Goal: Task Accomplishment & Management: Use online tool/utility

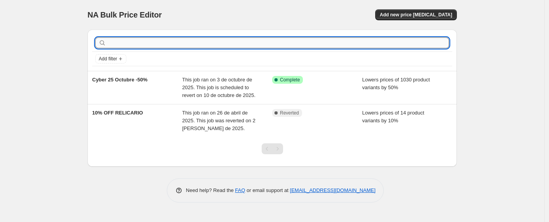
click at [197, 37] on input "text" at bounding box center [279, 42] width 342 height 11
click at [446, 12] on span "Add new price change job" at bounding box center [416, 15] width 72 height 6
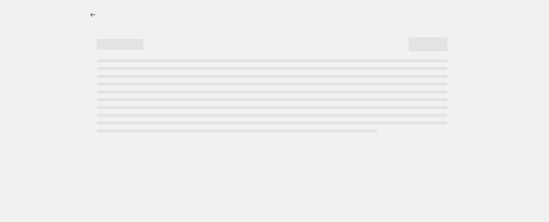
select select "percentage"
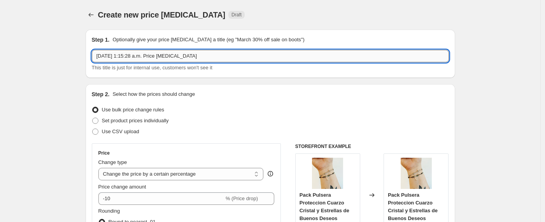
click at [208, 56] on input "4 oct 2025, 1:15:28 a.m. Price change job" at bounding box center [270, 56] width 357 height 12
drag, startPoint x: 199, startPoint y: 57, endPoint x: 70, endPoint y: 53, distance: 128.8
drag, startPoint x: 159, startPoint y: 57, endPoint x: 154, endPoint y: 56, distance: 5.1
click at [154, 56] on input "CYBER 2025 OCtubre -50%" at bounding box center [270, 56] width 357 height 12
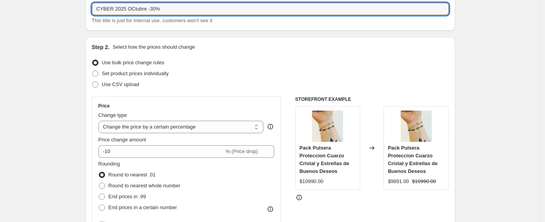
scroll to position [51, 0]
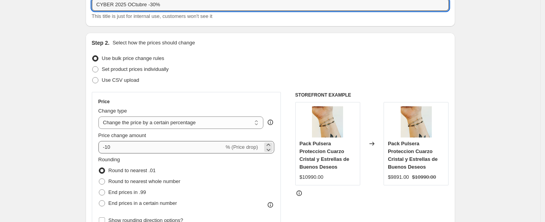
type input "CYBER 2025 OCtubre -30%"
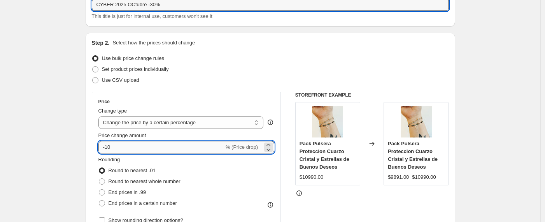
click at [154, 145] on input "-10" at bounding box center [161, 147] width 126 height 12
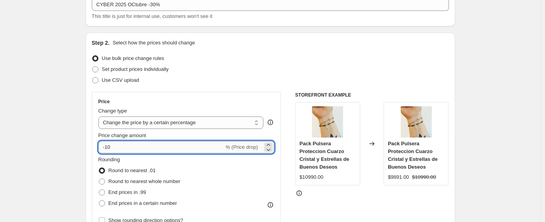
type input "-1"
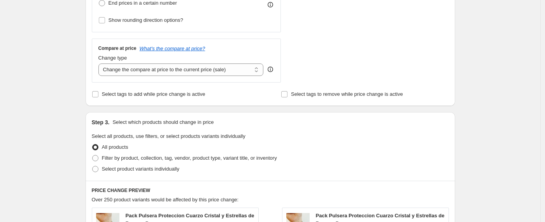
scroll to position [264, 0]
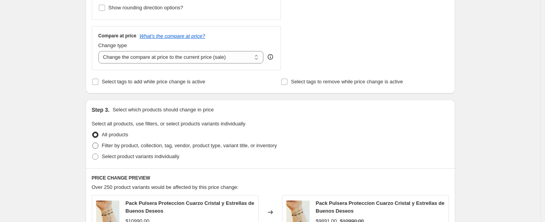
type input "-30"
click at [156, 145] on span "Filter by product, collection, tag, vendor, product type, variant title, or inv…" at bounding box center [189, 145] width 175 height 6
click at [93, 143] on input "Filter by product, collection, tag, vendor, product type, variant title, or inv…" at bounding box center [92, 142] width 0 height 0
radio input "true"
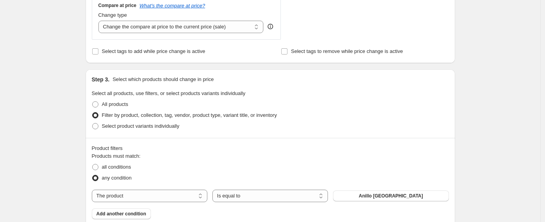
scroll to position [391, 0]
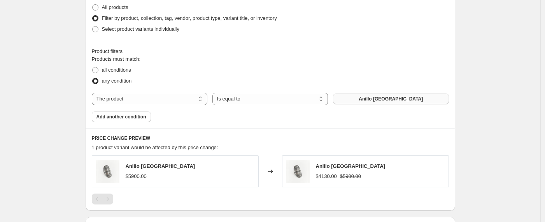
click at [372, 100] on button "Anillo Ankara" at bounding box center [391, 98] width 116 height 11
click at [154, 101] on select "The product The product's collection The product's tag The product's vendor The…" at bounding box center [150, 99] width 116 height 12
select select "collection"
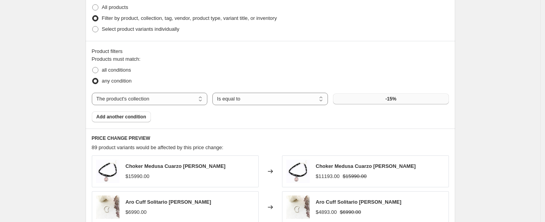
click at [378, 98] on button "-15%" at bounding box center [391, 98] width 116 height 11
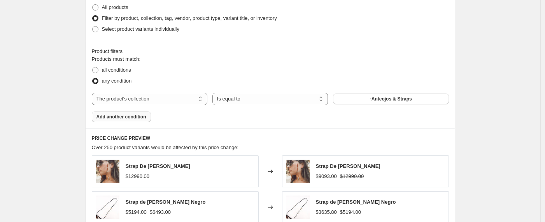
click at [138, 116] on span "Add another condition" at bounding box center [121, 117] width 50 height 6
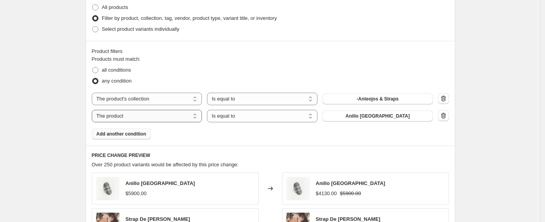
click at [198, 117] on select "The product The product's collection The product's tag The product's vendor The…" at bounding box center [147, 116] width 110 height 12
select select "collection"
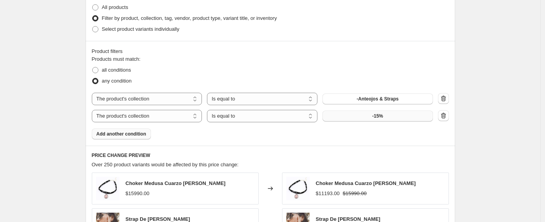
click at [384, 119] on button "-15%" at bounding box center [377, 115] width 110 height 11
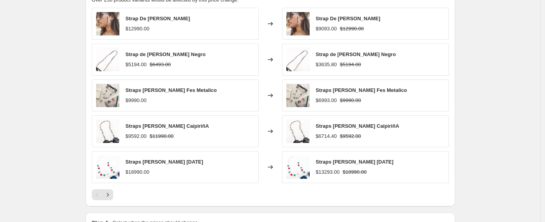
scroll to position [644, 0]
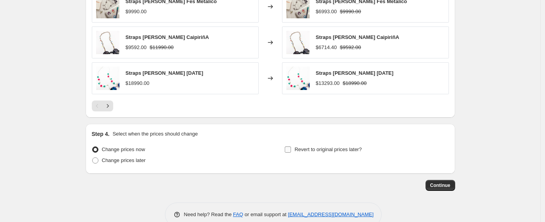
click at [291, 150] on input "Revert to original prices later?" at bounding box center [288, 149] width 6 height 6
checkbox input "true"
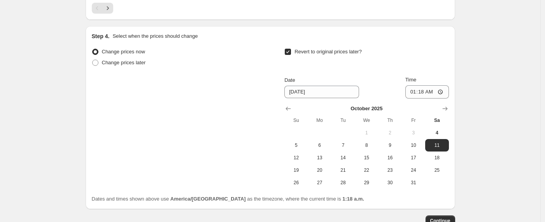
scroll to position [753, 0]
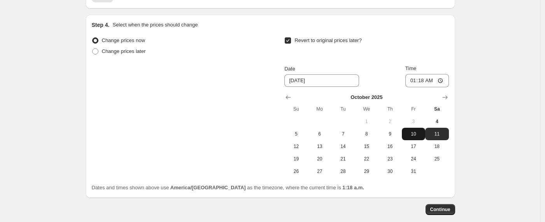
click at [418, 132] on span "10" at bounding box center [413, 134] width 17 height 6
type input "[DATE]"
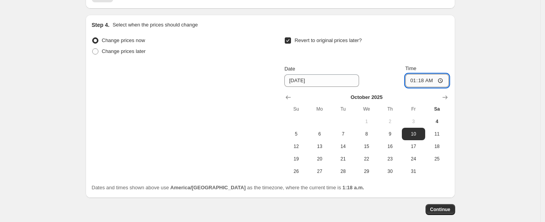
click at [424, 82] on input "01:18" at bounding box center [427, 80] width 44 height 13
type input "23:59"
click at [439, 212] on span "Continue" at bounding box center [440, 209] width 20 height 6
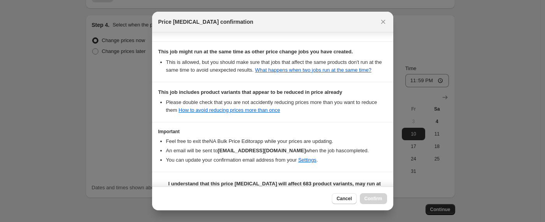
scroll to position [212, 0]
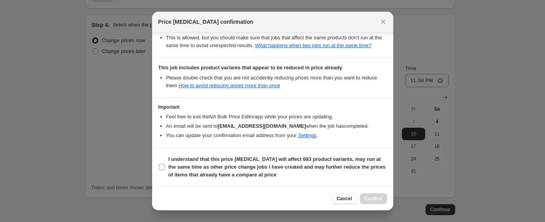
click at [162, 166] on input "I understand that this price change job will affect 683 product variants, may r…" at bounding box center [162, 167] width 6 height 6
checkbox input "true"
click at [378, 196] on span "Confirm" at bounding box center [373, 198] width 18 height 6
